Goal: Task Accomplishment & Management: Manage account settings

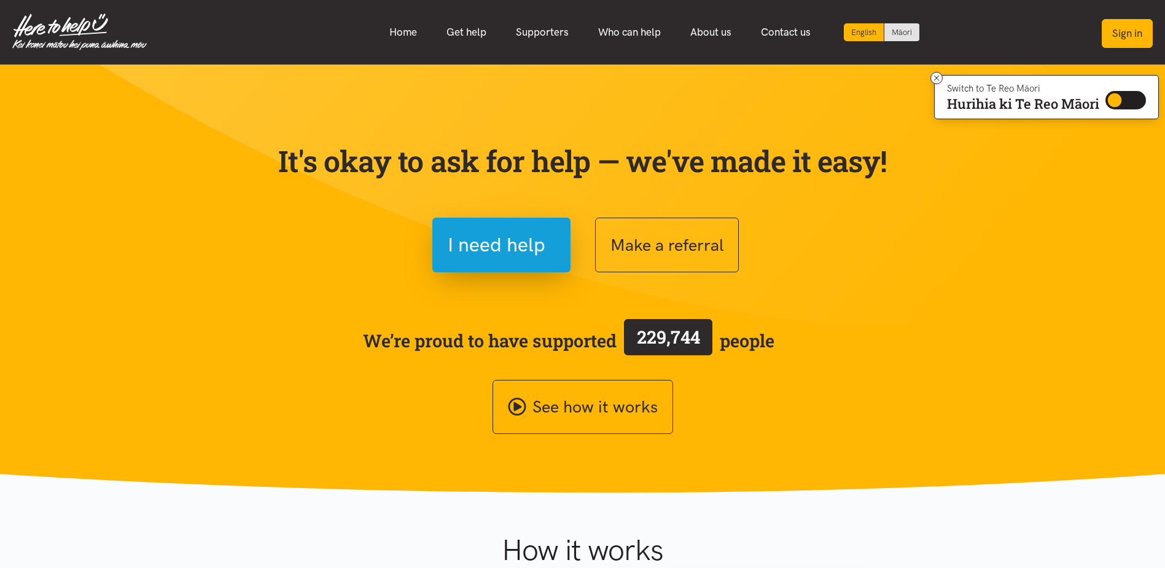
click at [1128, 29] on button "Sign in" at bounding box center [1127, 33] width 51 height 29
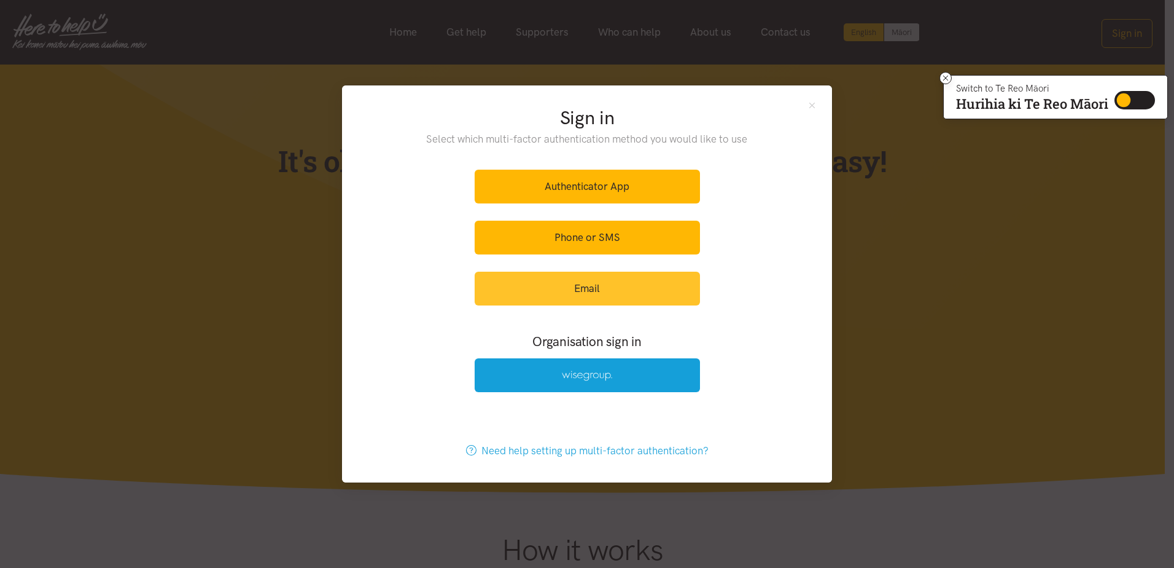
click at [576, 290] on link "Email" at bounding box center [587, 288] width 225 height 34
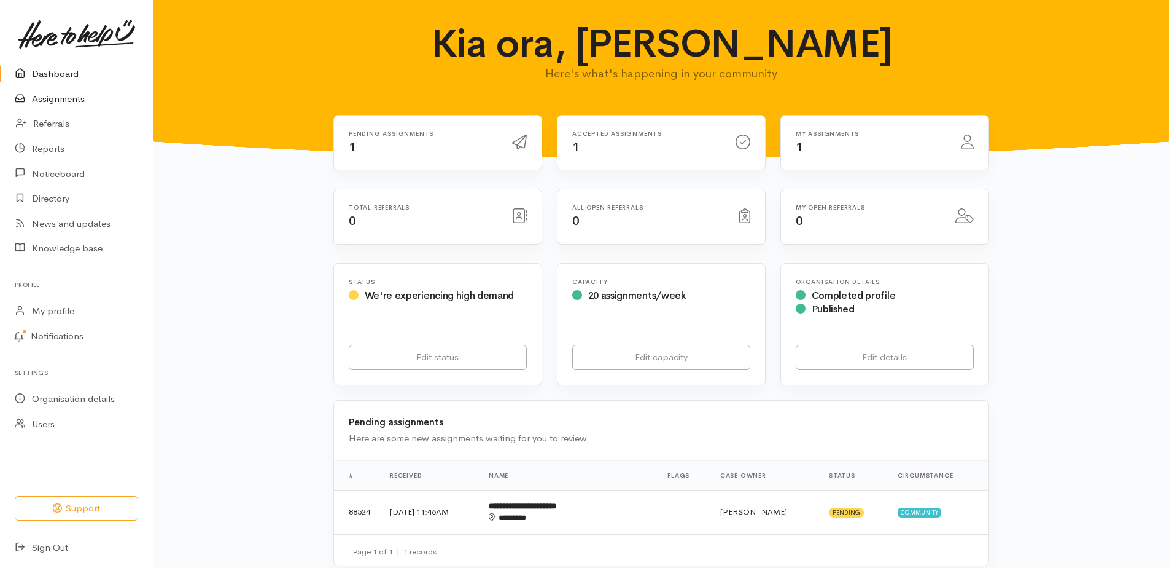
click at [49, 96] on link "Assignments" at bounding box center [76, 99] width 153 height 25
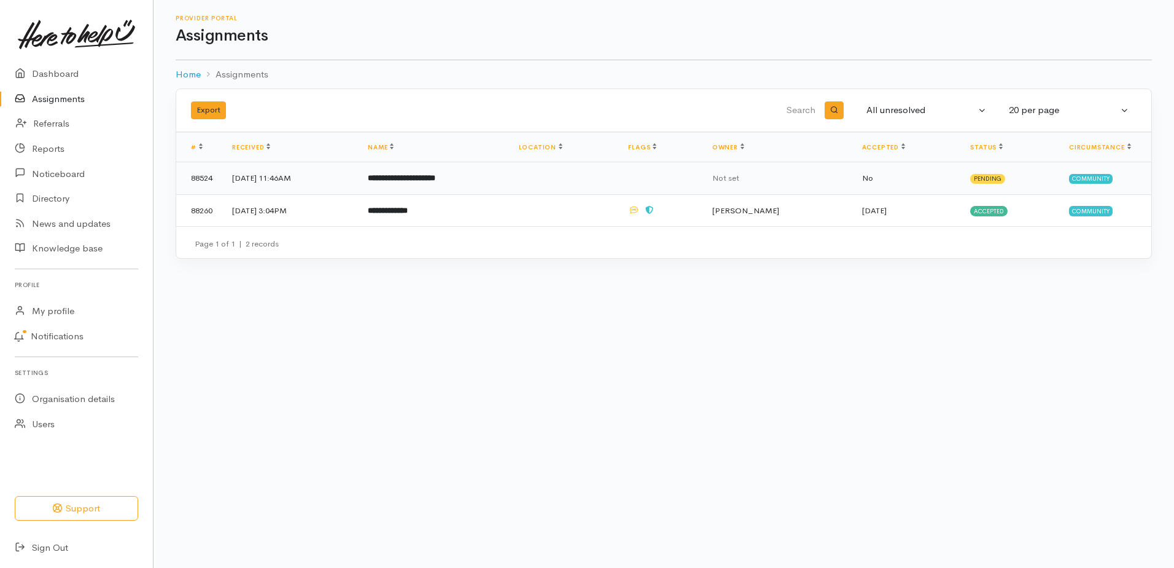
click at [283, 185] on td "[DATE] 11:46AM" at bounding box center [290, 178] width 136 height 33
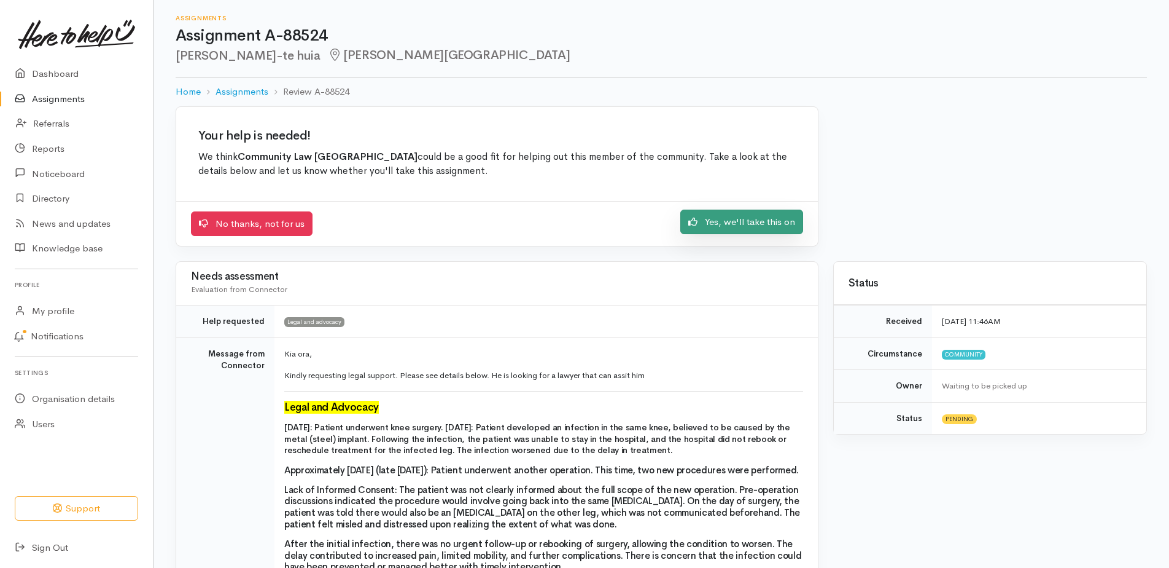
click at [722, 219] on link "Yes, we'll take this on" at bounding box center [742, 221] width 123 height 25
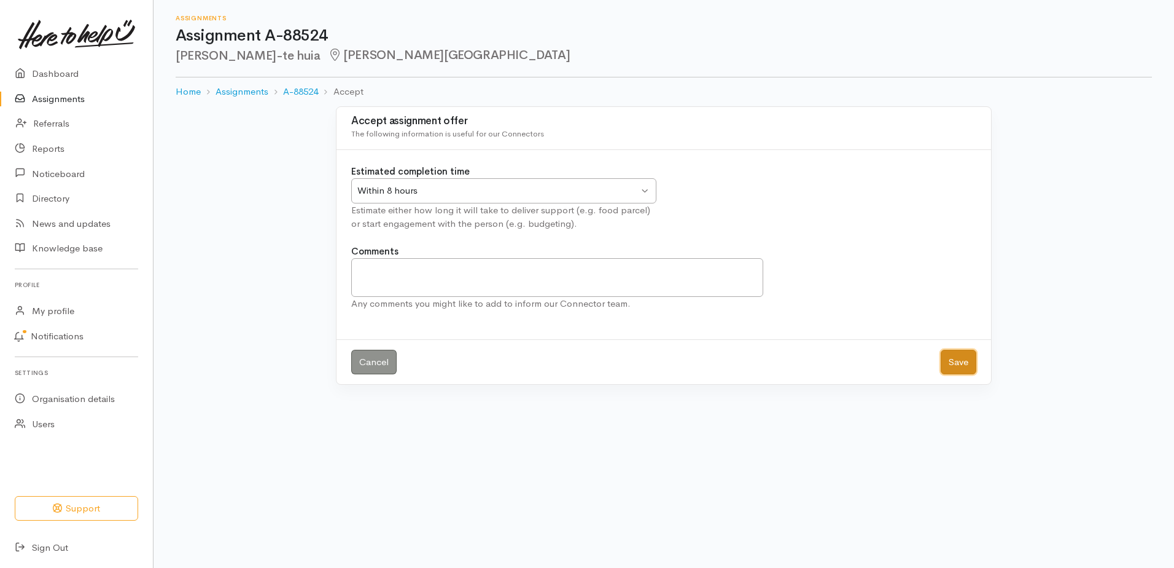
click at [962, 360] on button "Save" at bounding box center [959, 361] width 36 height 25
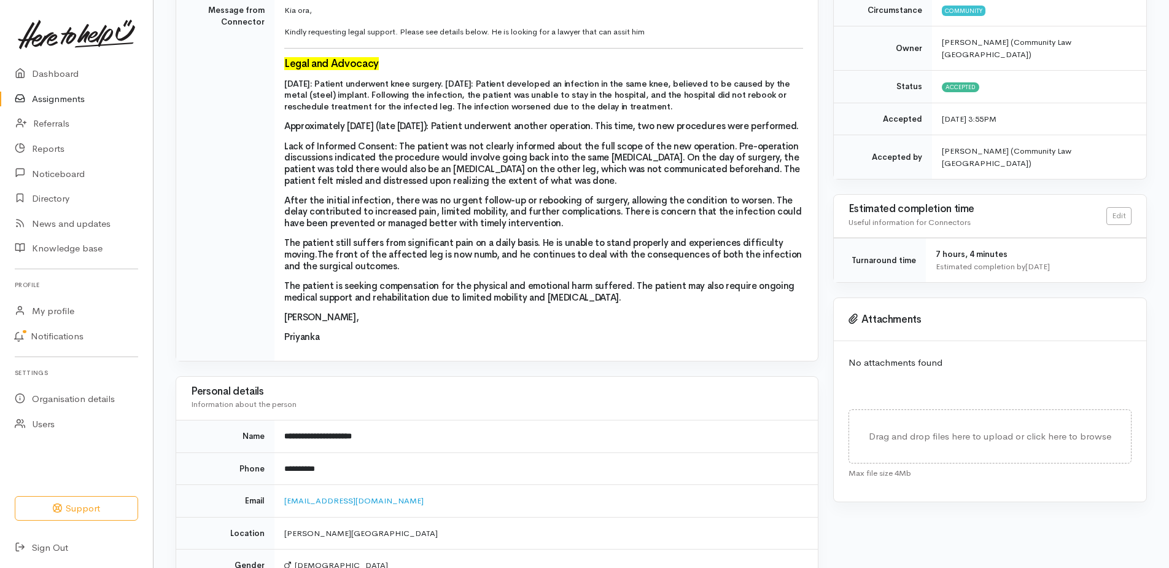
scroll to position [184, 0]
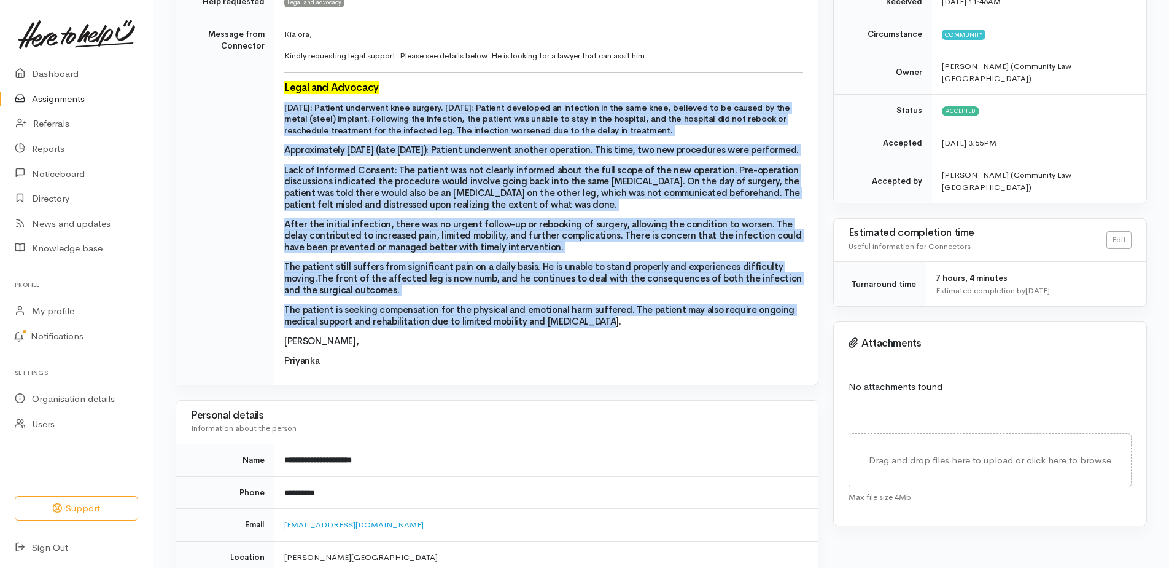
drag, startPoint x: 284, startPoint y: 104, endPoint x: 657, endPoint y: 330, distance: 436.0
click at [657, 330] on td "Kia ora, Kindly requesting legal support. Please see details below. He is looki…" at bounding box center [547, 201] width 544 height 367
copy td "October 26, 2024: Patient underwent knee surgery. January 2025: Patient develop…"
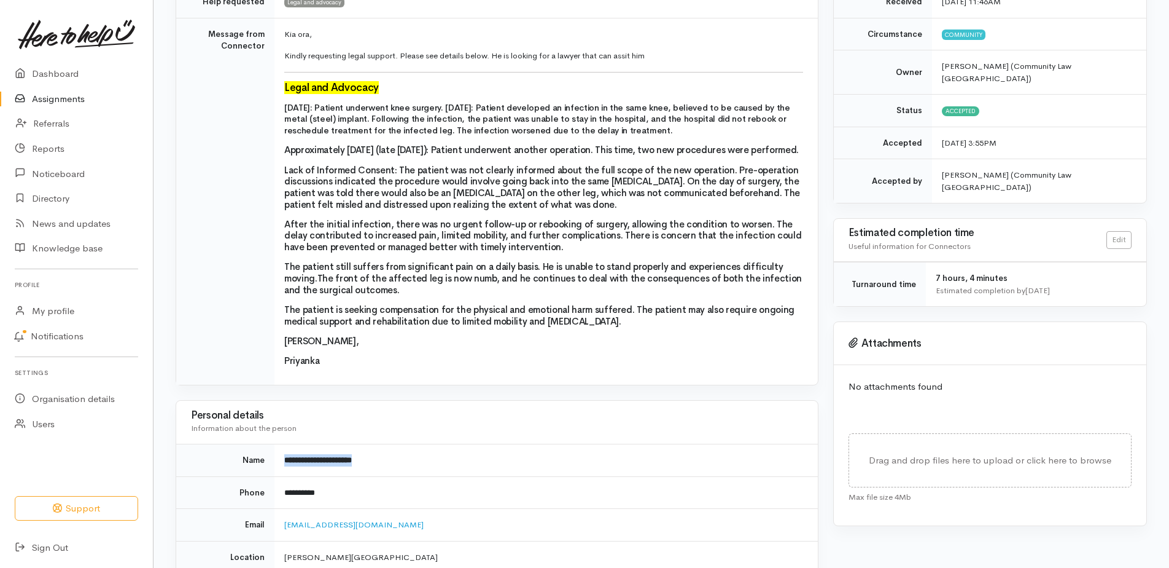
drag, startPoint x: 380, startPoint y: 472, endPoint x: 281, endPoint y: 470, distance: 99.5
click at [281, 470] on td "**********" at bounding box center [547, 460] width 544 height 33
drag, startPoint x: 281, startPoint y: 470, endPoint x: 295, endPoint y: 470, distance: 14.1
copy b "**********"
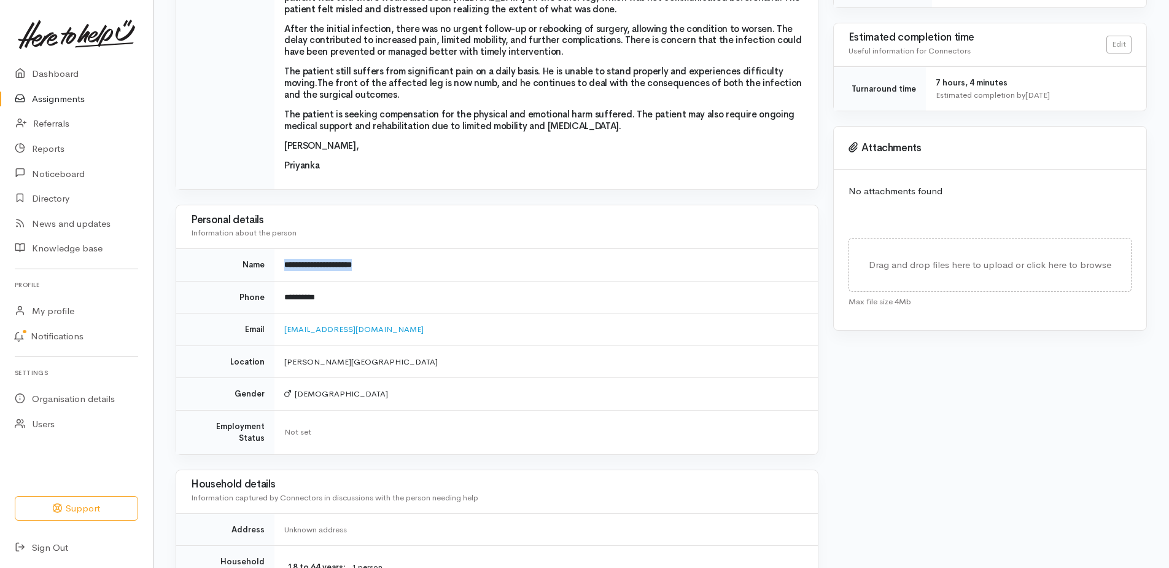
scroll to position [430, 0]
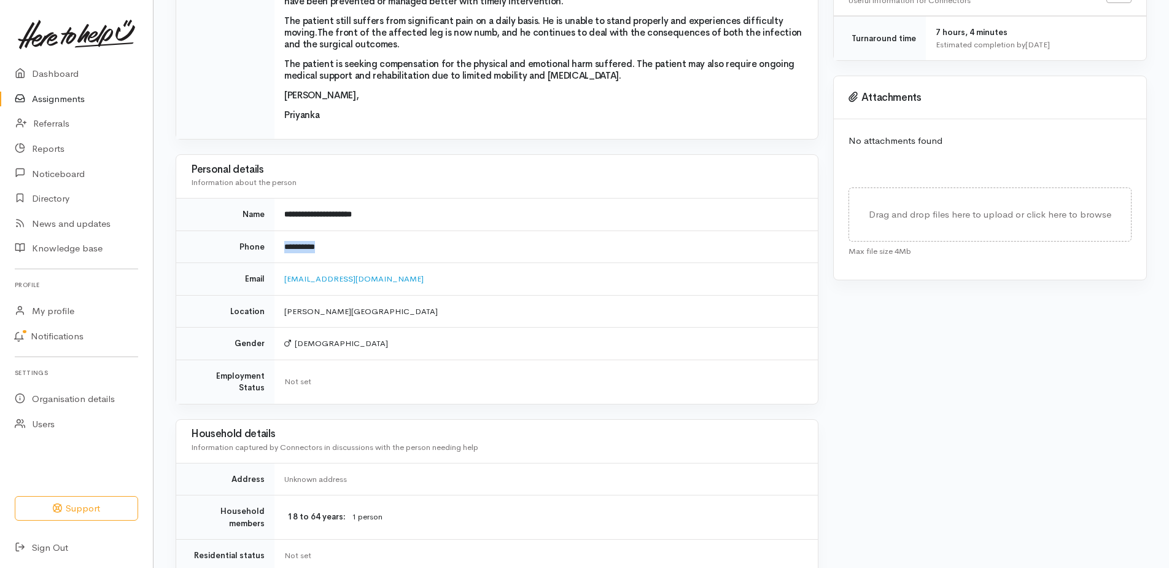
drag, startPoint x: 330, startPoint y: 255, endPoint x: 283, endPoint y: 255, distance: 47.9
click at [283, 255] on td "**********" at bounding box center [547, 246] width 544 height 33
drag, startPoint x: 283, startPoint y: 255, endPoint x: 291, endPoint y: 255, distance: 8.0
click at [369, 291] on td "kikohenare@gmail.com" at bounding box center [547, 279] width 544 height 33
drag, startPoint x: 366, startPoint y: 289, endPoint x: 284, endPoint y: 292, distance: 81.7
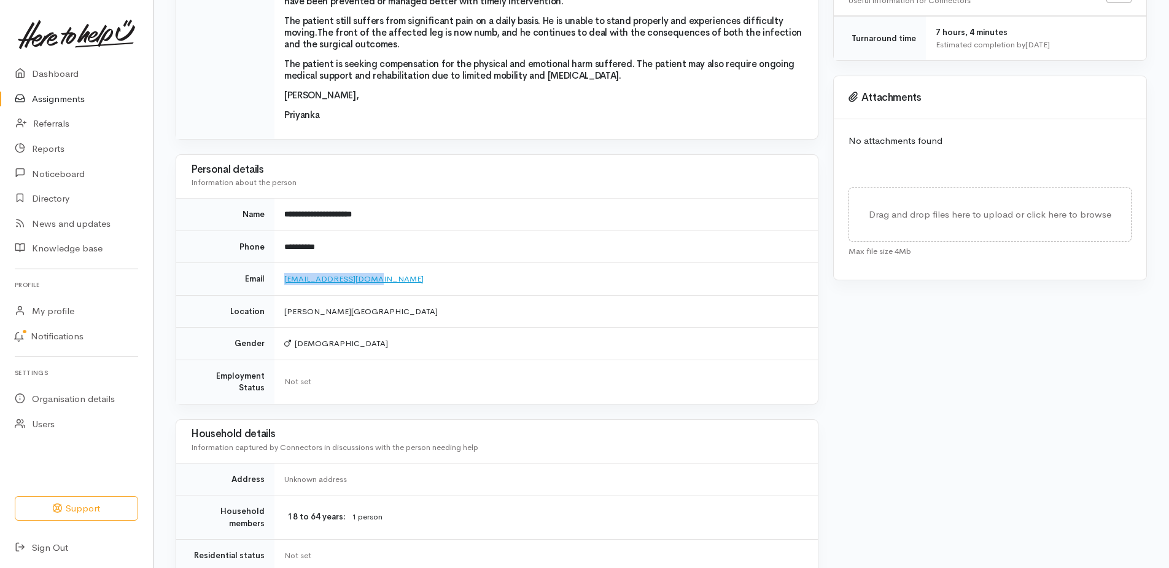
click at [284, 292] on td "kikohenare@gmail.com" at bounding box center [547, 279] width 544 height 33
copy link "kikohenare@gmail.com"
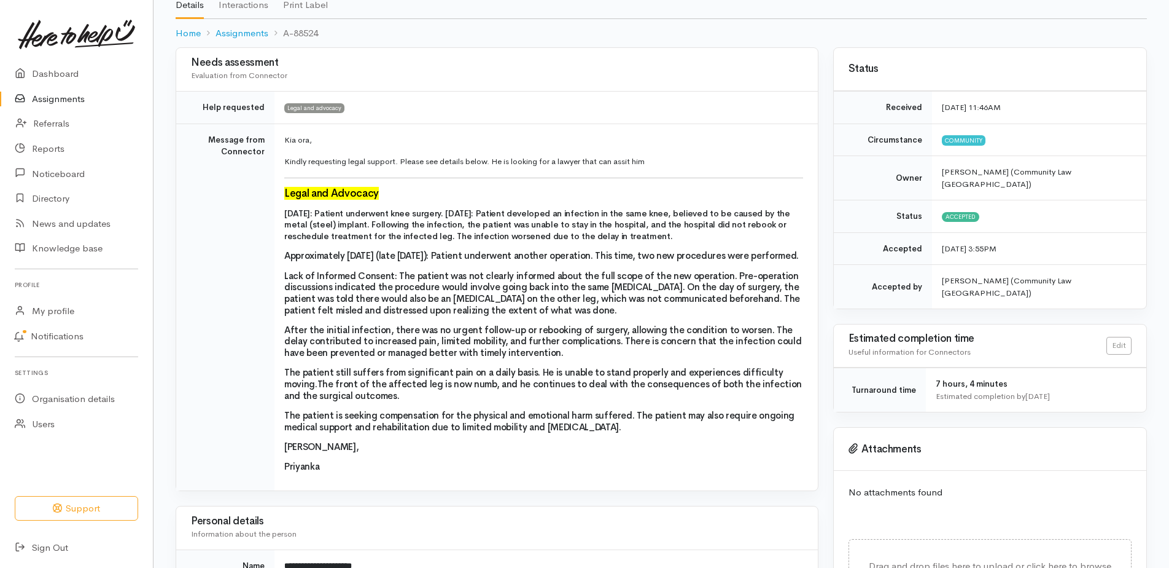
scroll to position [0, 0]
